Goal: Task Accomplishment & Management: Manage account settings

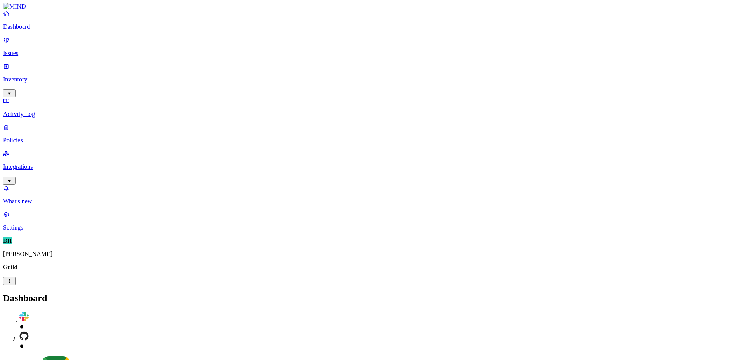
click at [49, 163] on p "Integrations" at bounding box center [372, 166] width 739 height 7
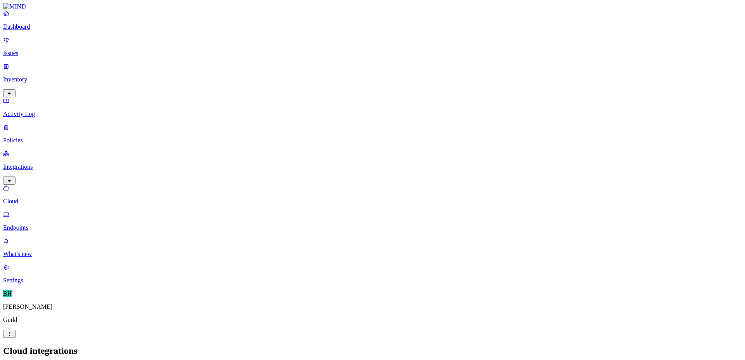
click at [46, 76] on p "Inventory" at bounding box center [372, 79] width 739 height 7
click at [37, 137] on p "Users" at bounding box center [372, 140] width 739 height 7
click at [49, 216] on p "Integrations" at bounding box center [372, 219] width 739 height 7
click at [29, 310] on p "[PERSON_NAME]" at bounding box center [372, 306] width 739 height 7
click at [22, 284] on link "Settings" at bounding box center [372, 274] width 739 height 20
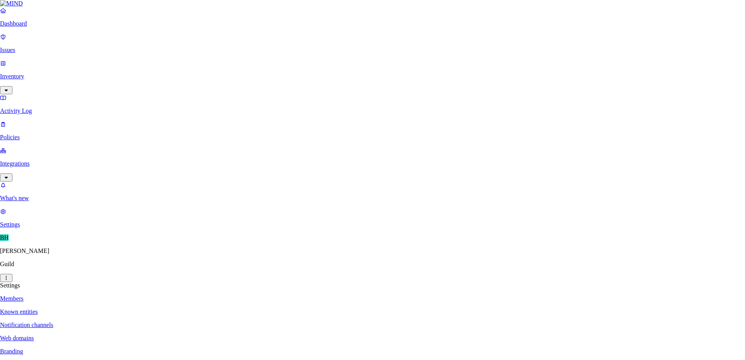
type input "[EMAIL_ADDRESS][DOMAIN_NAME]"
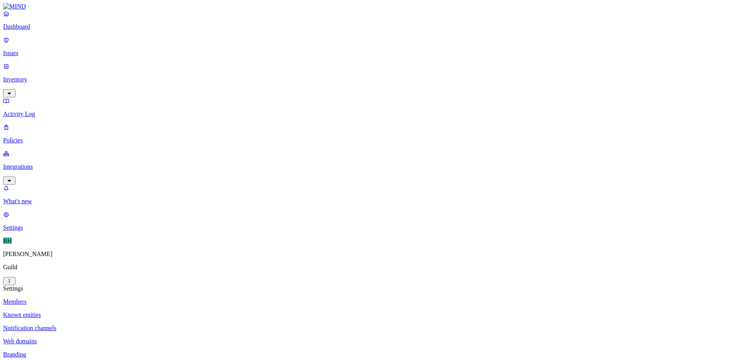
click at [137, 325] on p "Notification channels" at bounding box center [372, 328] width 739 height 7
click at [130, 338] on p "Web domains" at bounding box center [372, 341] width 739 height 7
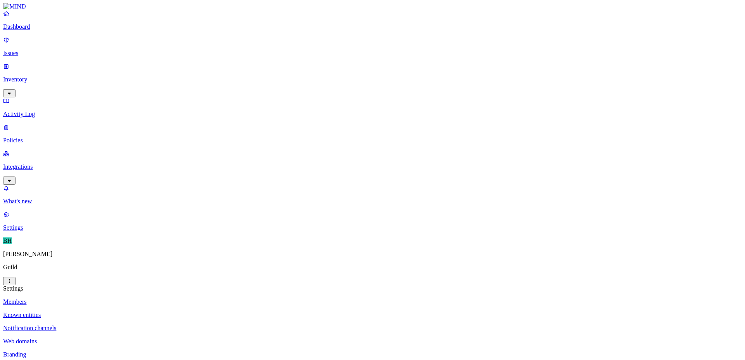
click at [48, 76] on p "Inventory" at bounding box center [372, 79] width 739 height 7
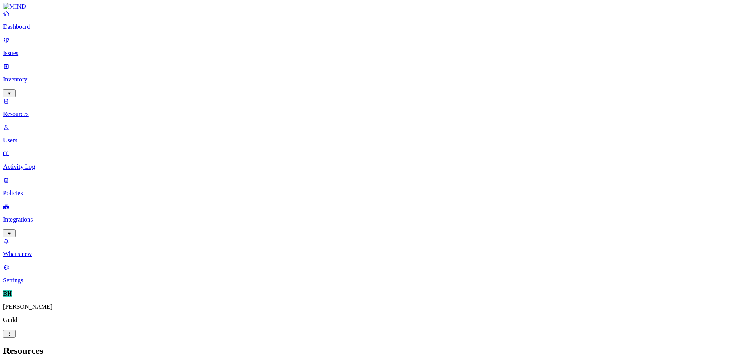
click at [40, 137] on p "Users" at bounding box center [372, 140] width 739 height 7
type input "huy"
click at [31, 163] on p "Activity Log" at bounding box center [372, 166] width 739 height 7
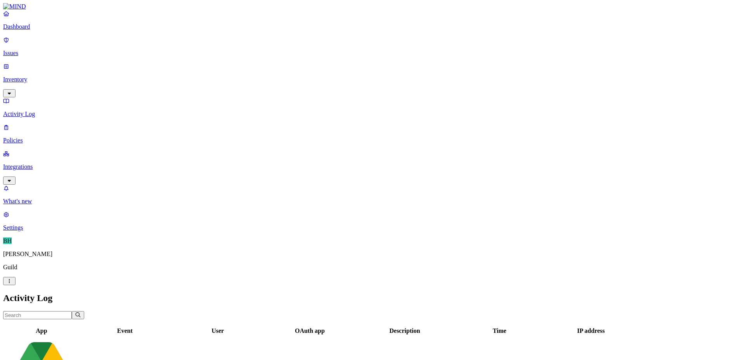
click at [37, 50] on p "Issues" at bounding box center [372, 53] width 739 height 7
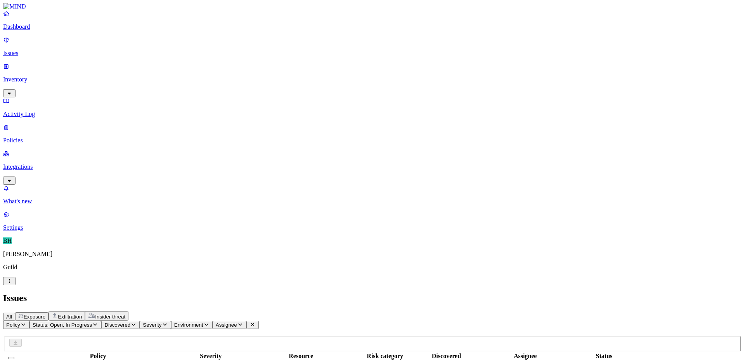
click at [39, 137] on p "Policies" at bounding box center [372, 140] width 739 height 7
